Goal: Complete application form

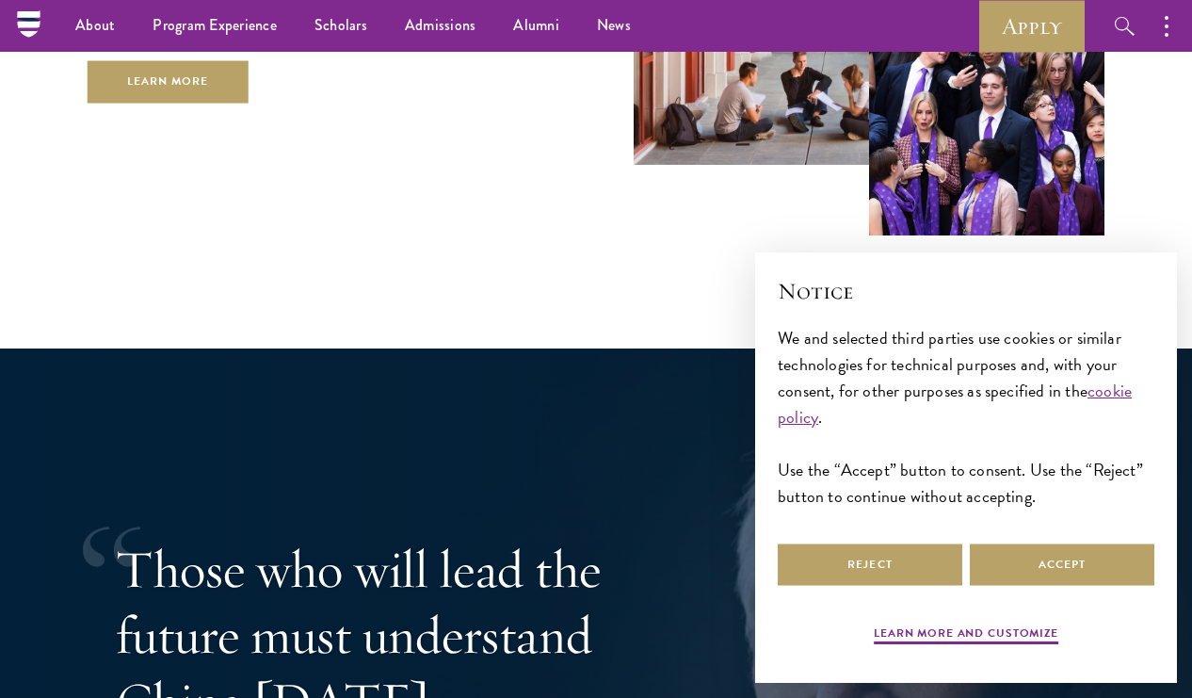
scroll to position [3126, 0]
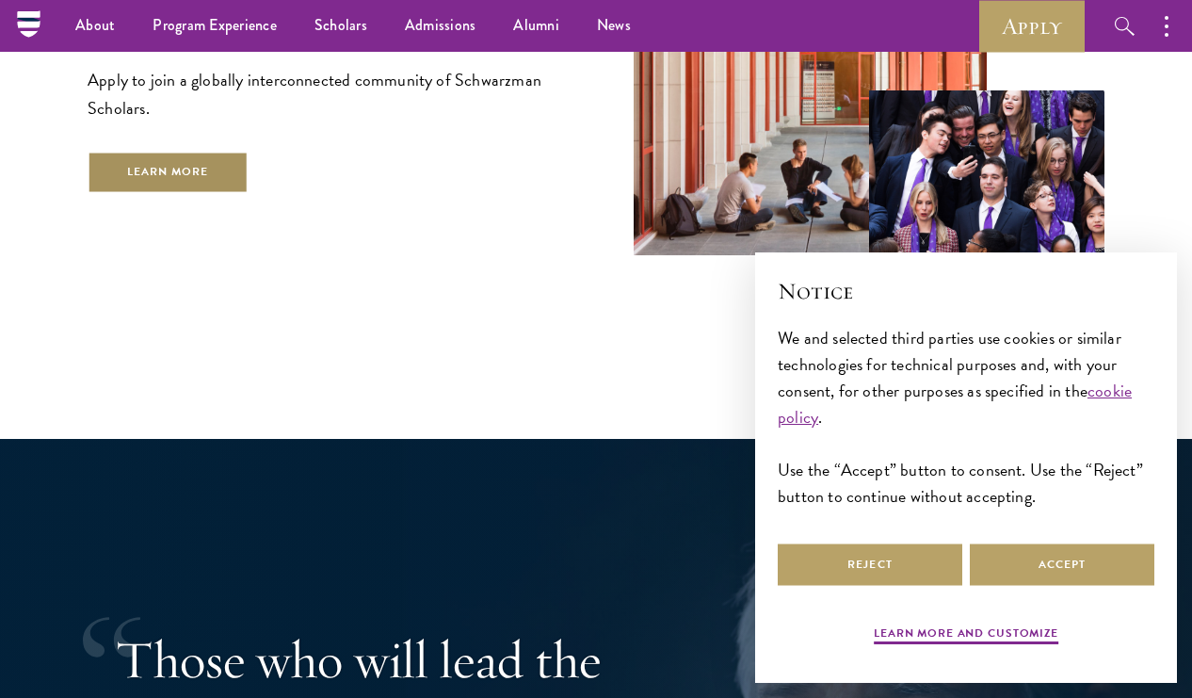
click at [177, 162] on link "Learn More" at bounding box center [168, 172] width 161 height 42
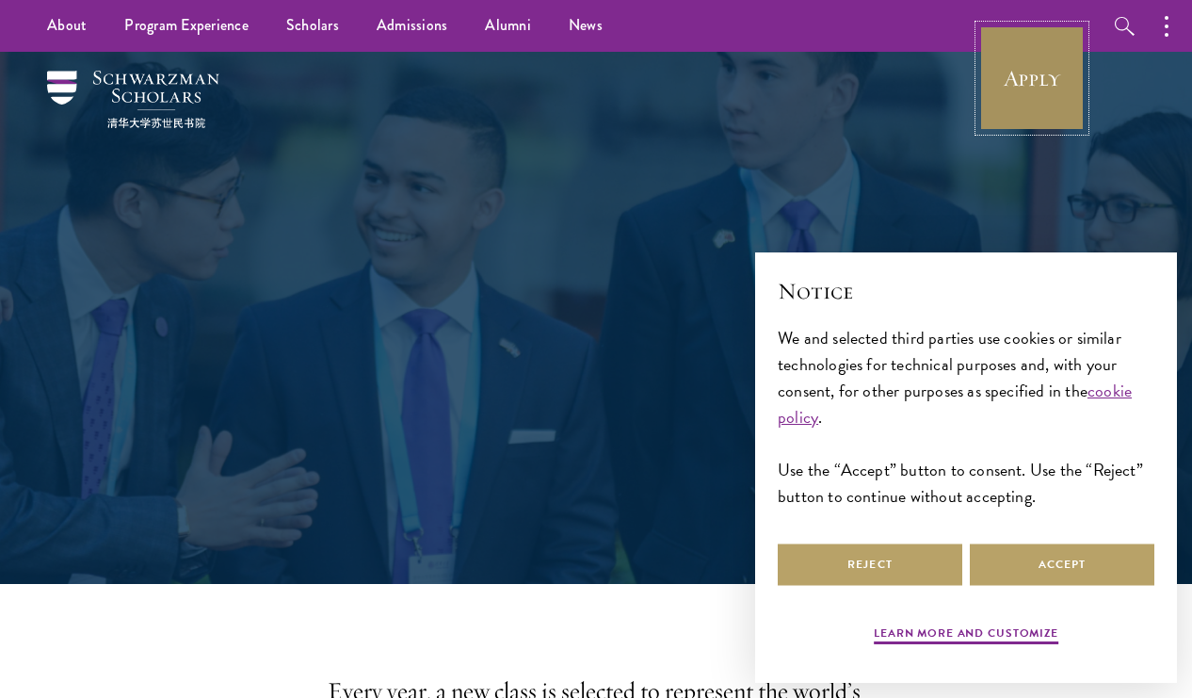
click at [1016, 74] on link "Apply" at bounding box center [1031, 77] width 105 height 105
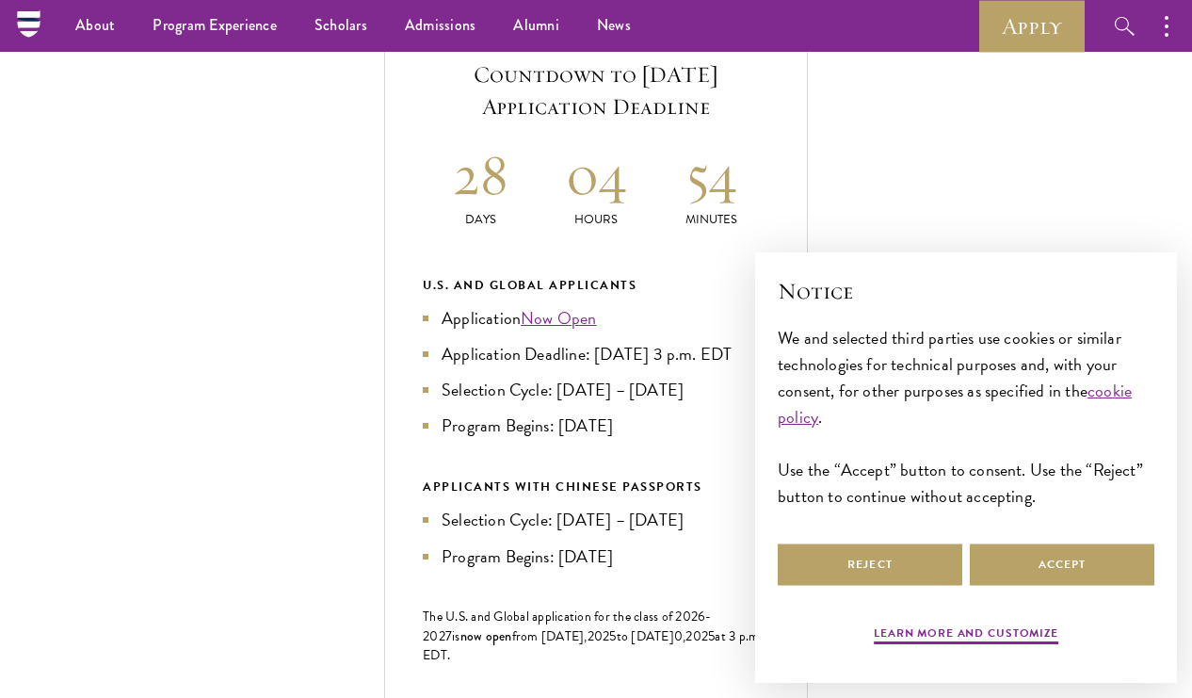
scroll to position [702, 0]
